Goal: Transaction & Acquisition: Purchase product/service

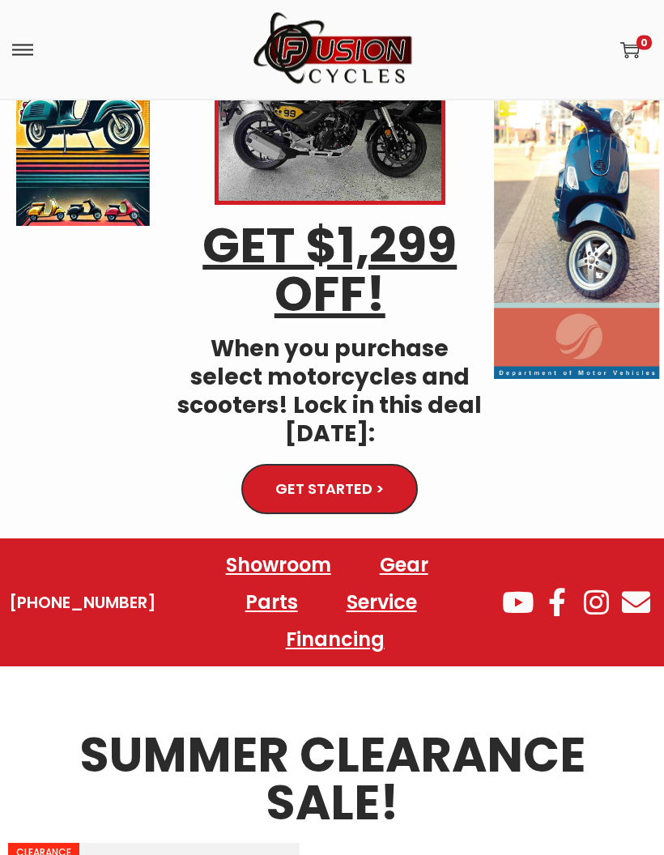
scroll to position [227, 0]
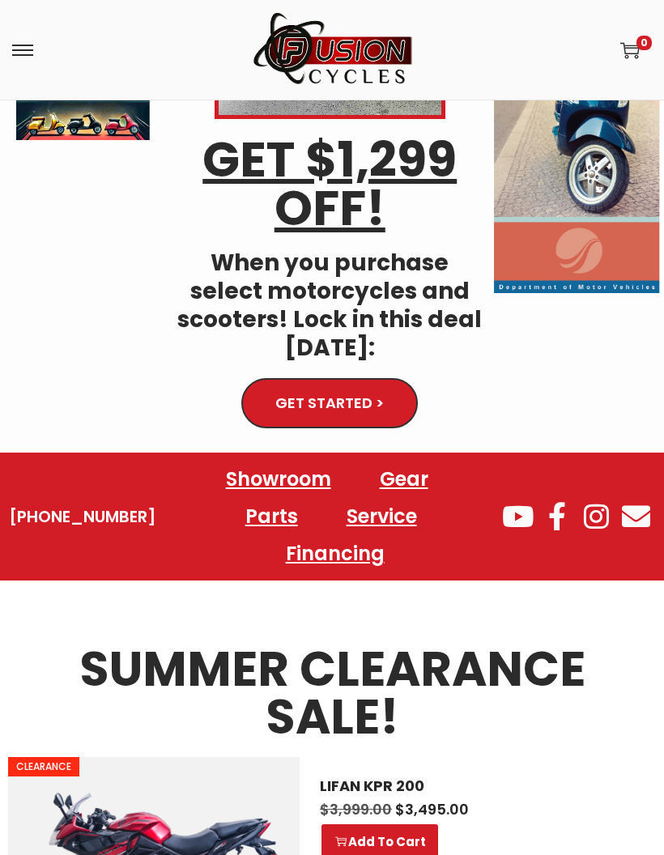
click at [267, 489] on link "Showroom" at bounding box center [279, 479] width 138 height 37
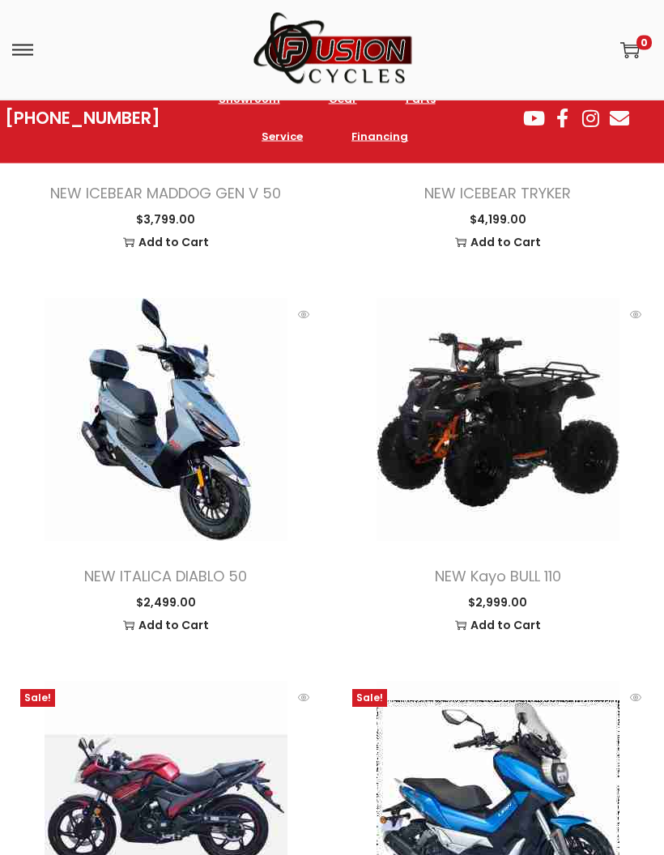
scroll to position [1991, 0]
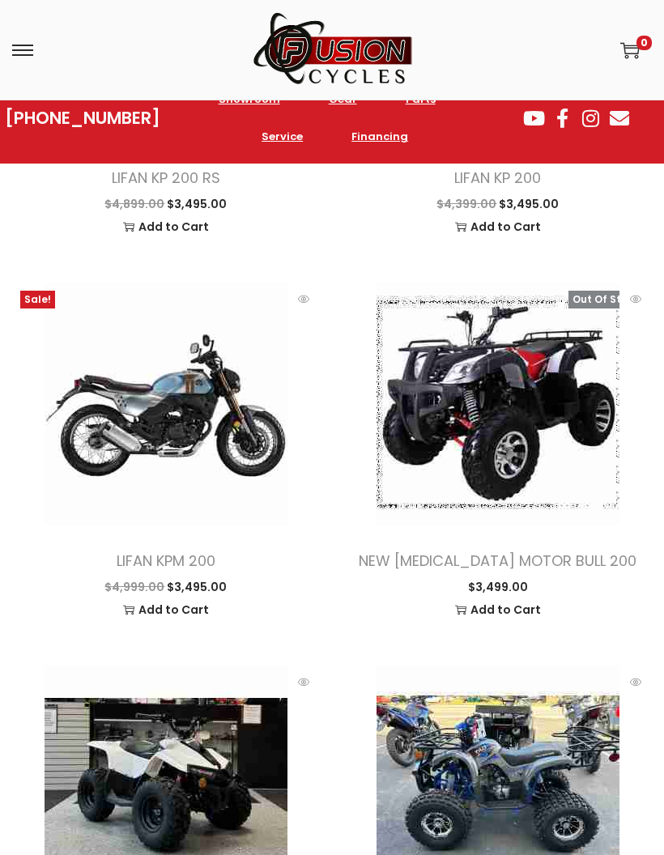
scroll to position [5834, 0]
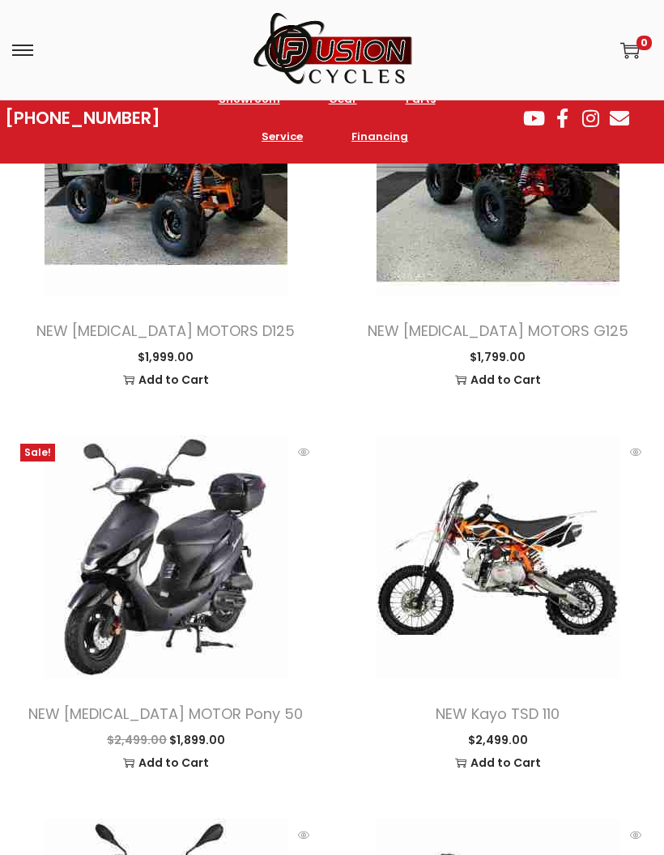
scroll to position [6917, 0]
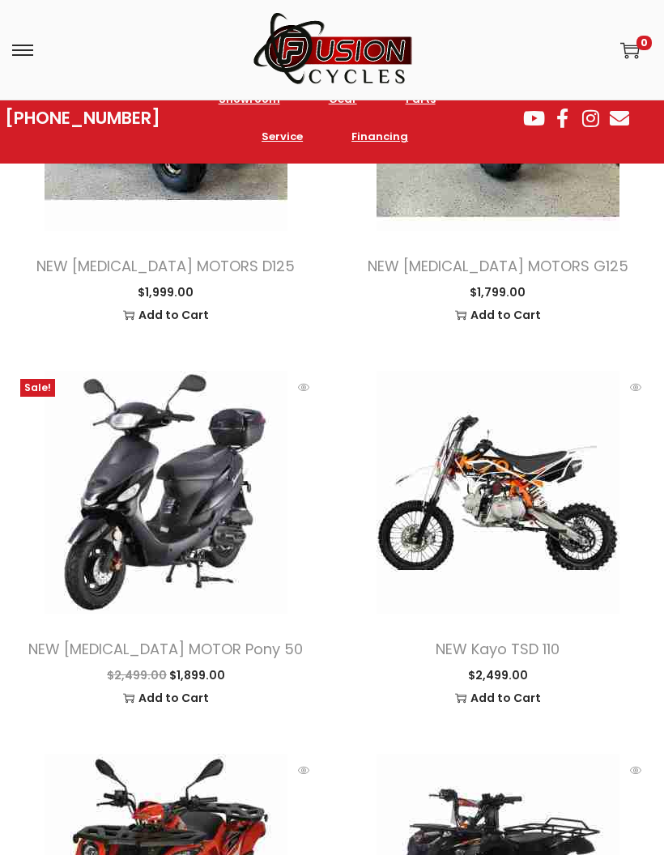
click at [645, 474] on link at bounding box center [498, 492] width 308 height 243
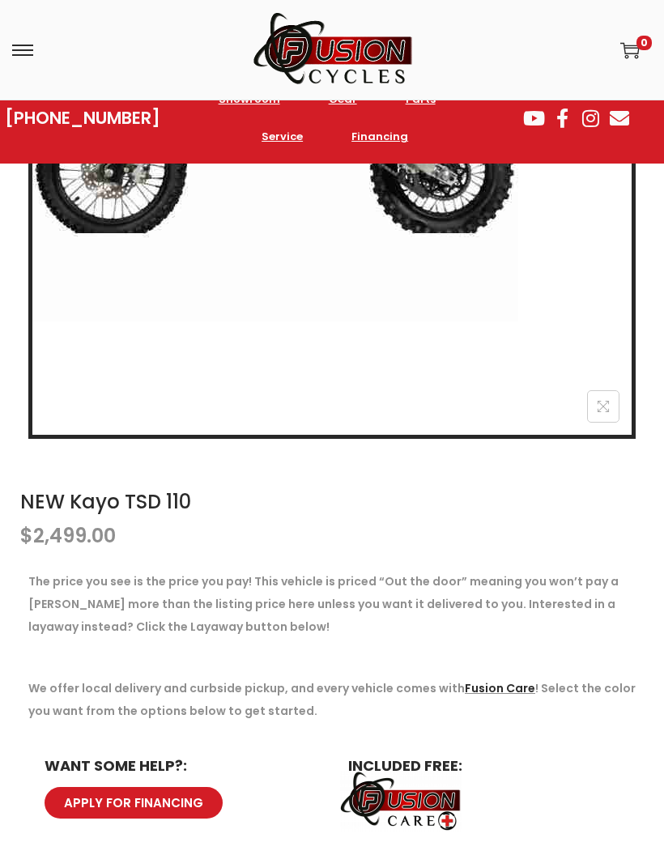
scroll to position [584, 0]
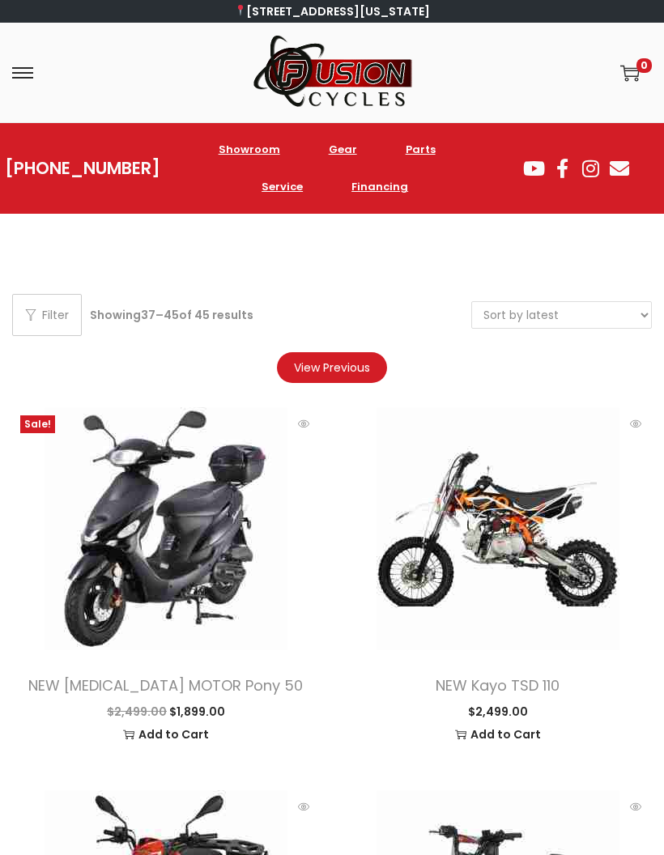
click at [378, 188] on link "Financing" at bounding box center [379, 186] width 89 height 37
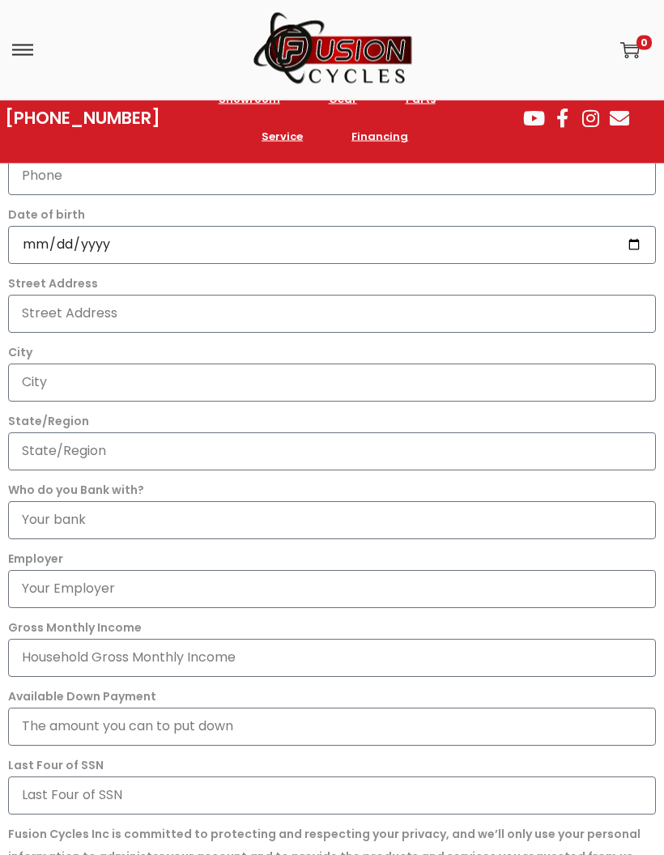
scroll to position [915, 0]
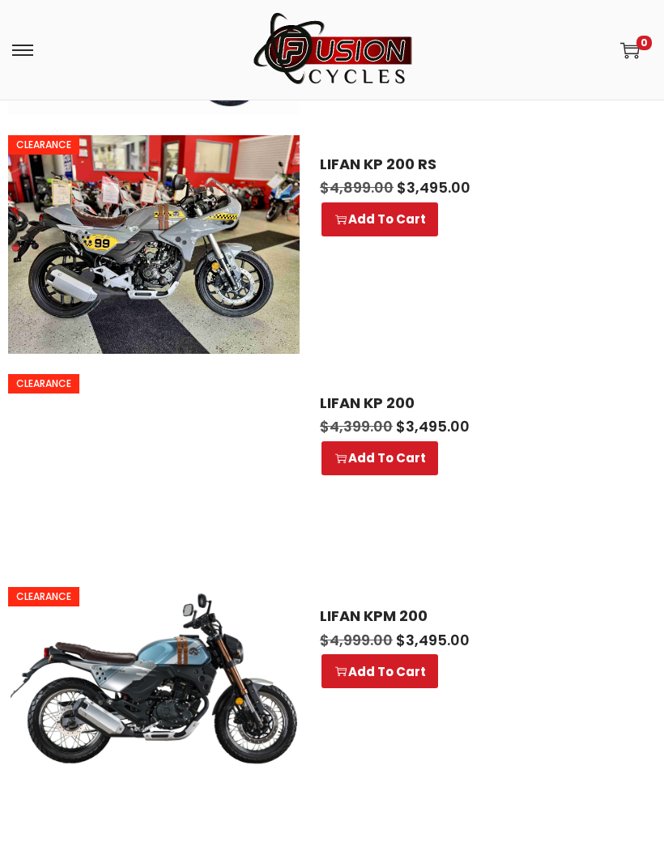
scroll to position [1398, 0]
